Goal: Information Seeking & Learning: Find contact information

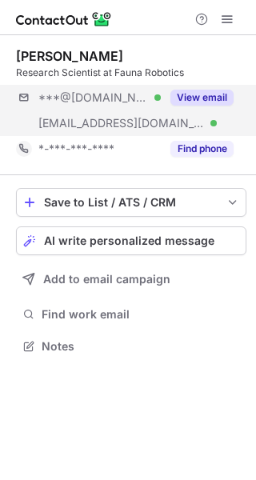
scroll to position [334, 256]
click at [203, 94] on button "View email" at bounding box center [201, 98] width 63 height 16
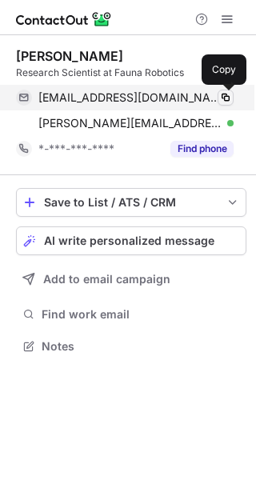
click at [227, 98] on span at bounding box center [225, 97] width 13 height 13
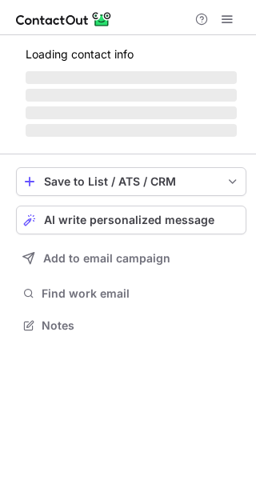
scroll to position [349, 256]
